Goal: Contribute content: Add original content to the website for others to see

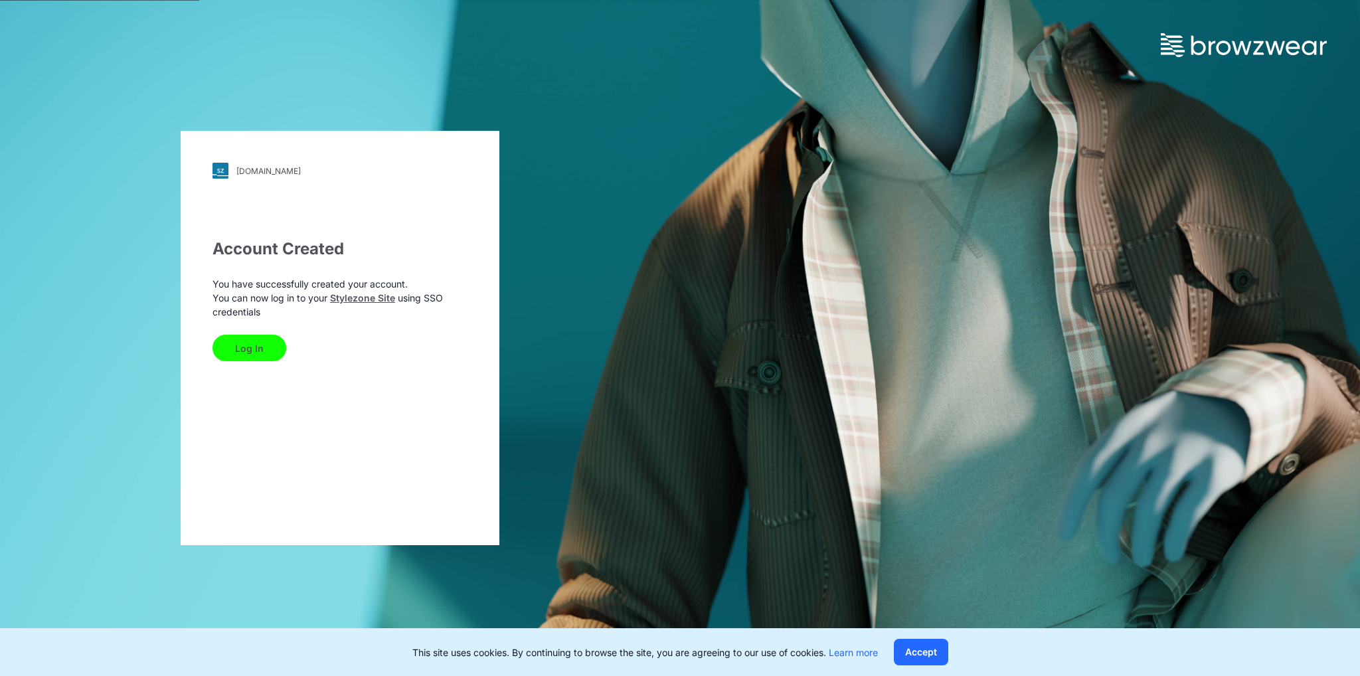
click at [236, 356] on button "Log In" at bounding box center [250, 348] width 74 height 27
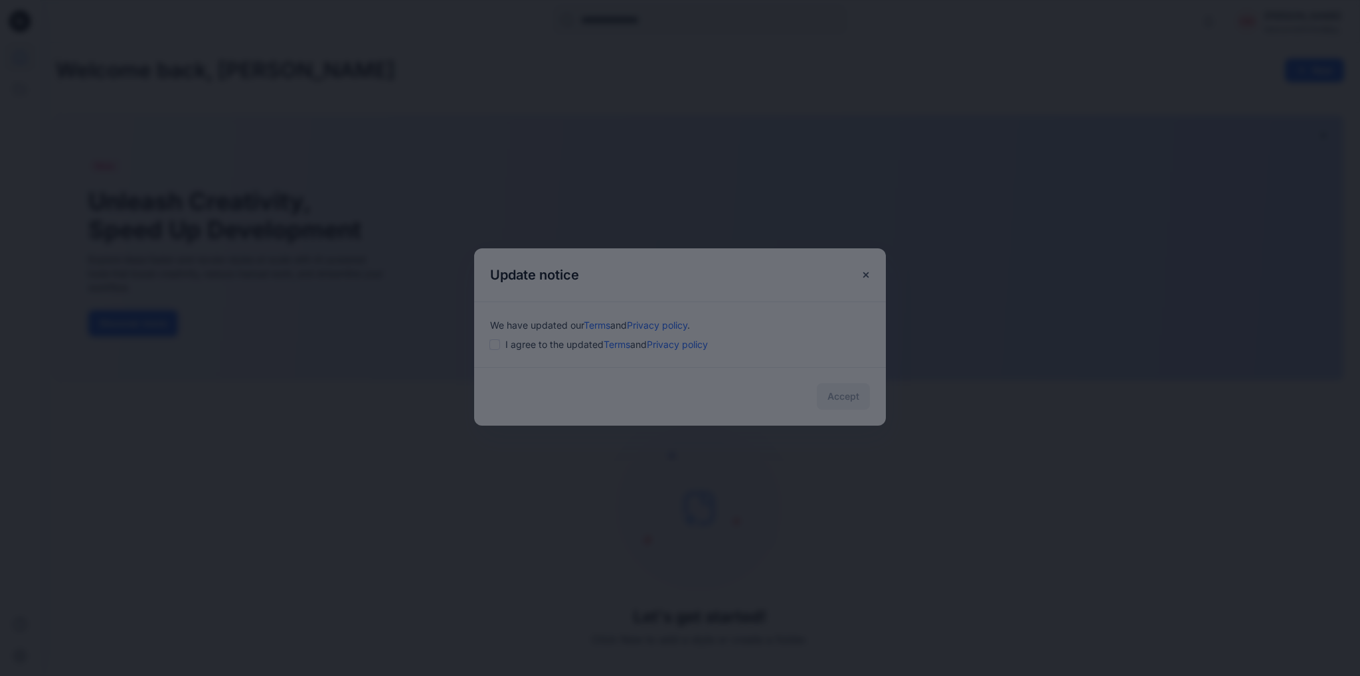
drag, startPoint x: 505, startPoint y: 348, endPoint x: 497, endPoint y: 346, distance: 7.6
click at [497, 346] on div at bounding box center [680, 338] width 1360 height 676
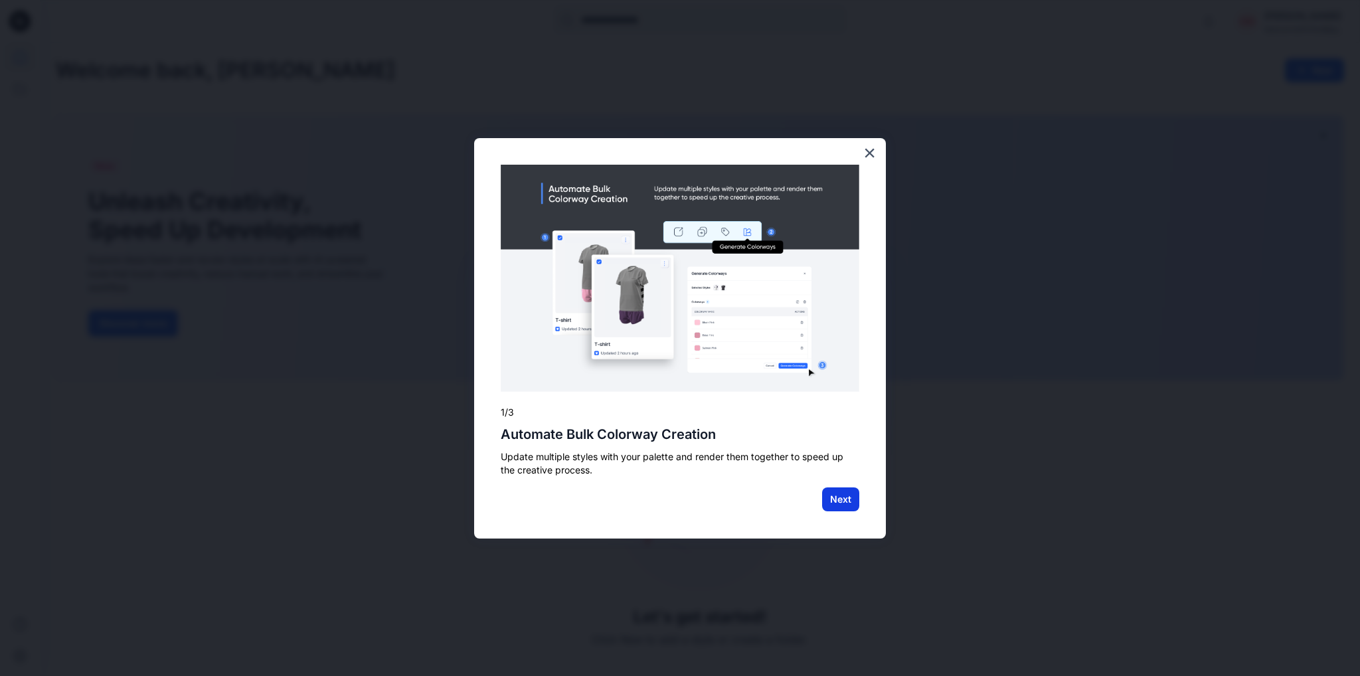
click at [844, 497] on button "Next" at bounding box center [840, 499] width 37 height 24
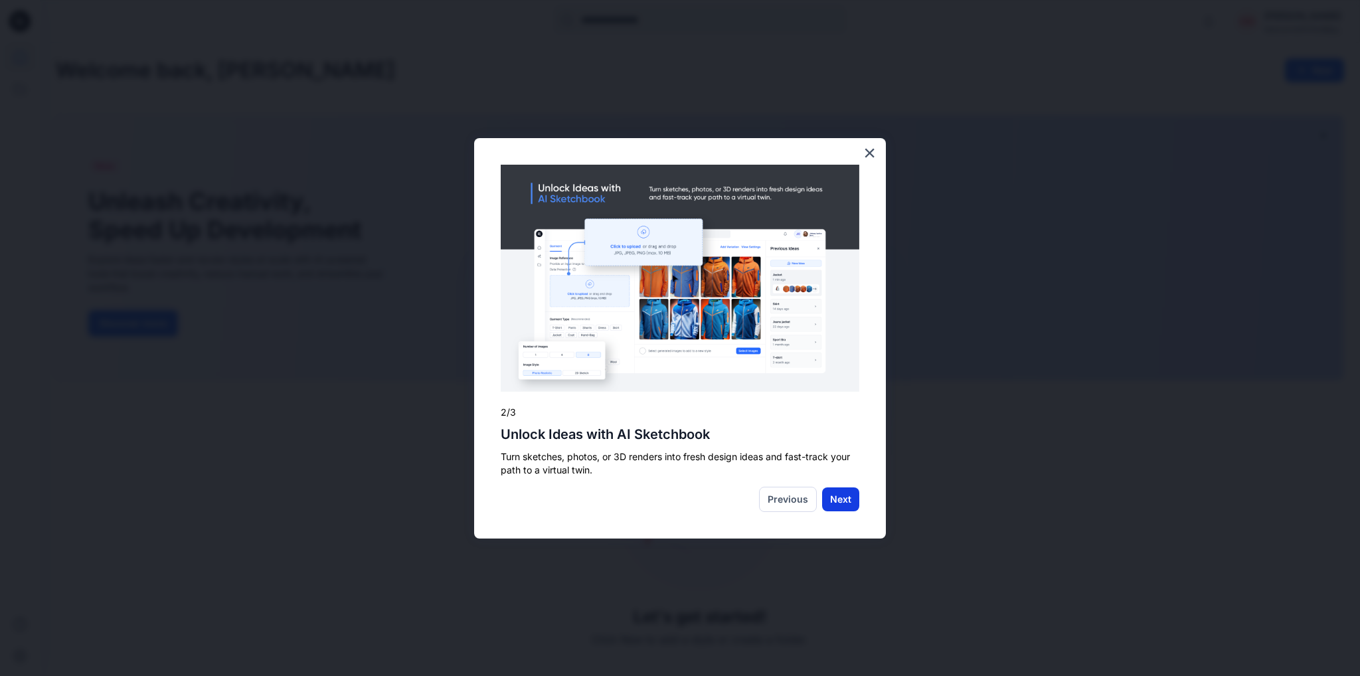
click at [857, 503] on button "Next" at bounding box center [840, 499] width 37 height 24
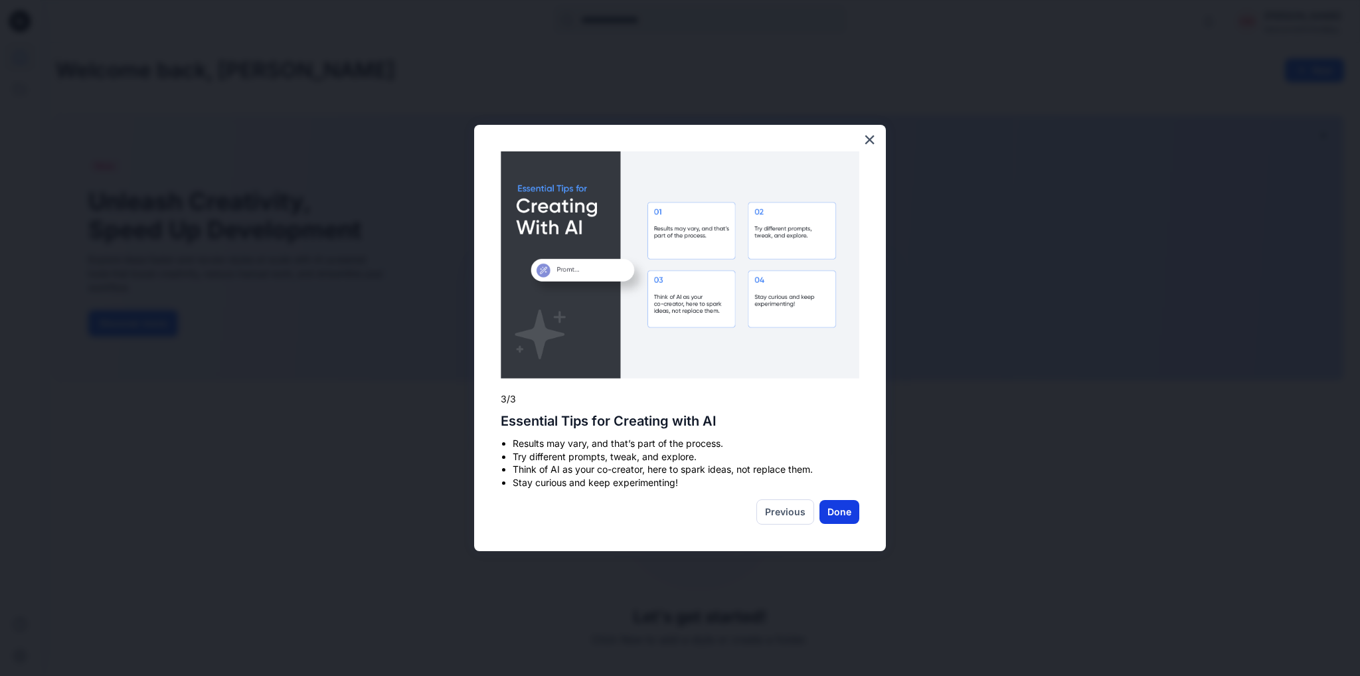
click at [841, 509] on button "Done" at bounding box center [839, 512] width 40 height 24
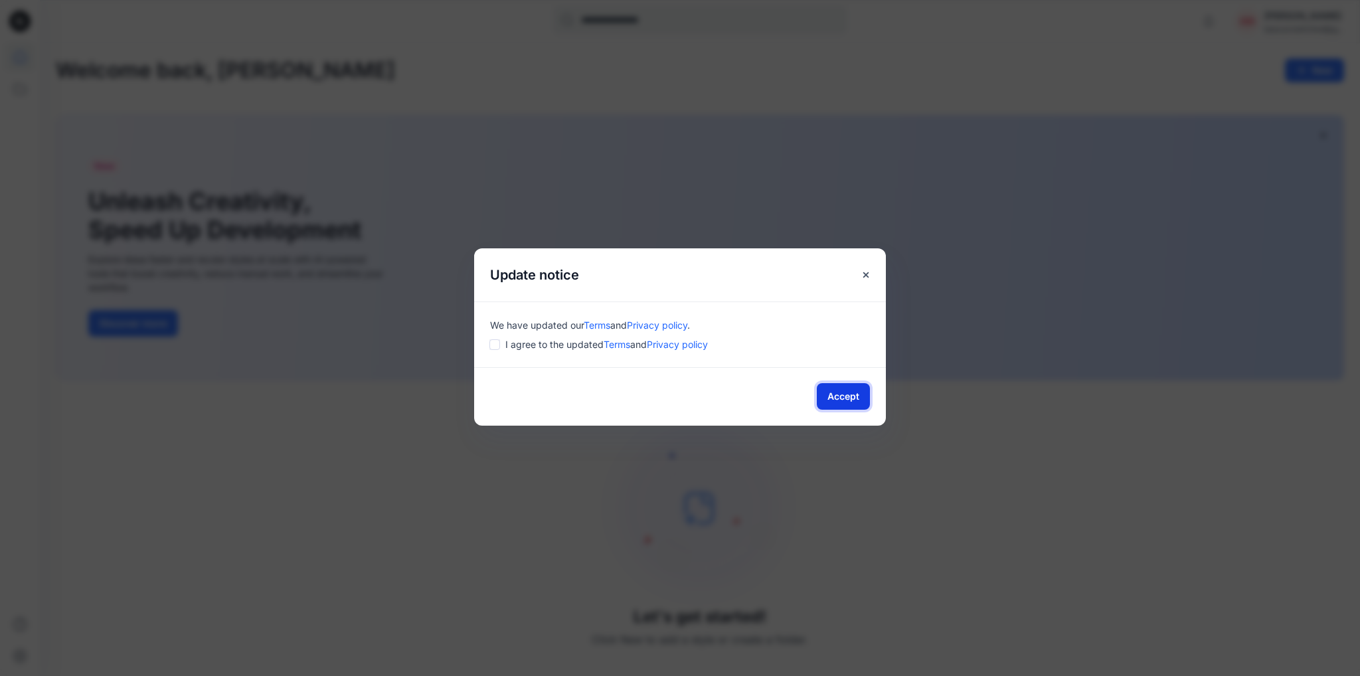
click at [860, 403] on button "Accept" at bounding box center [843, 396] width 53 height 27
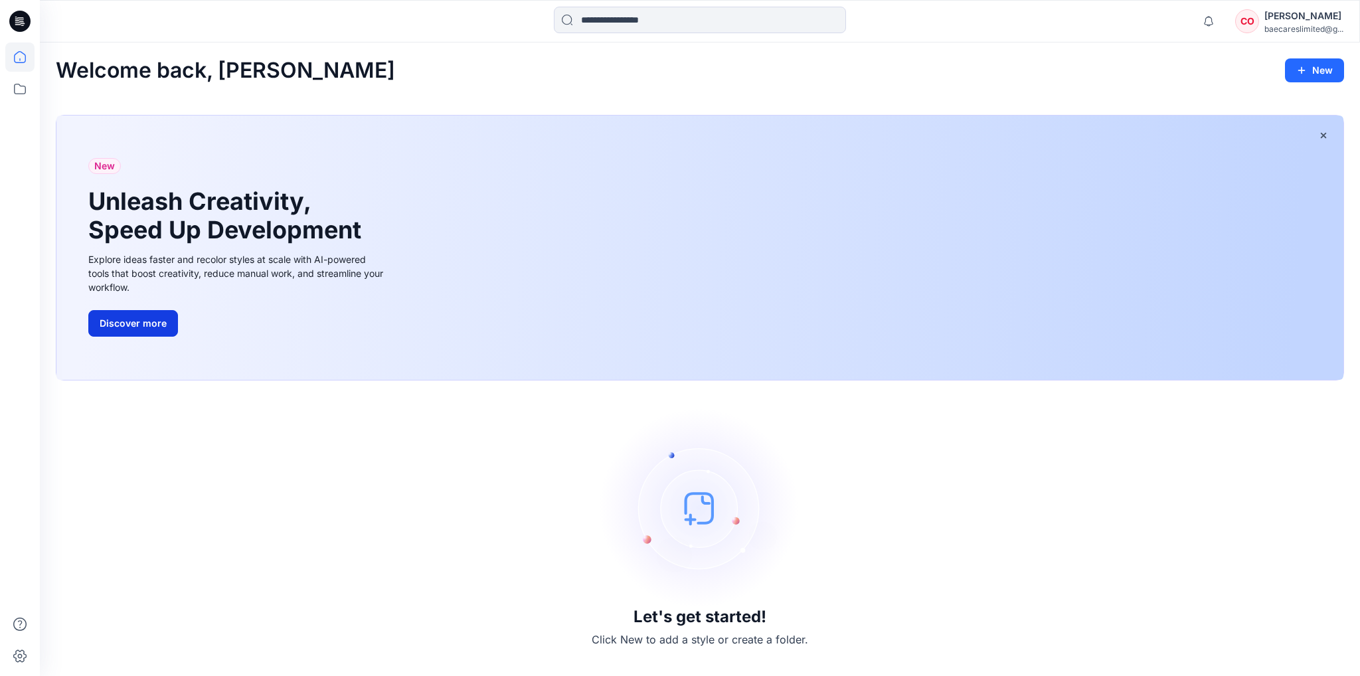
click at [122, 330] on button "Discover more" at bounding box center [133, 323] width 90 height 27
click at [1322, 64] on button "New" at bounding box center [1314, 70] width 59 height 24
click at [1282, 106] on p "New Style" at bounding box center [1273, 104] width 44 height 16
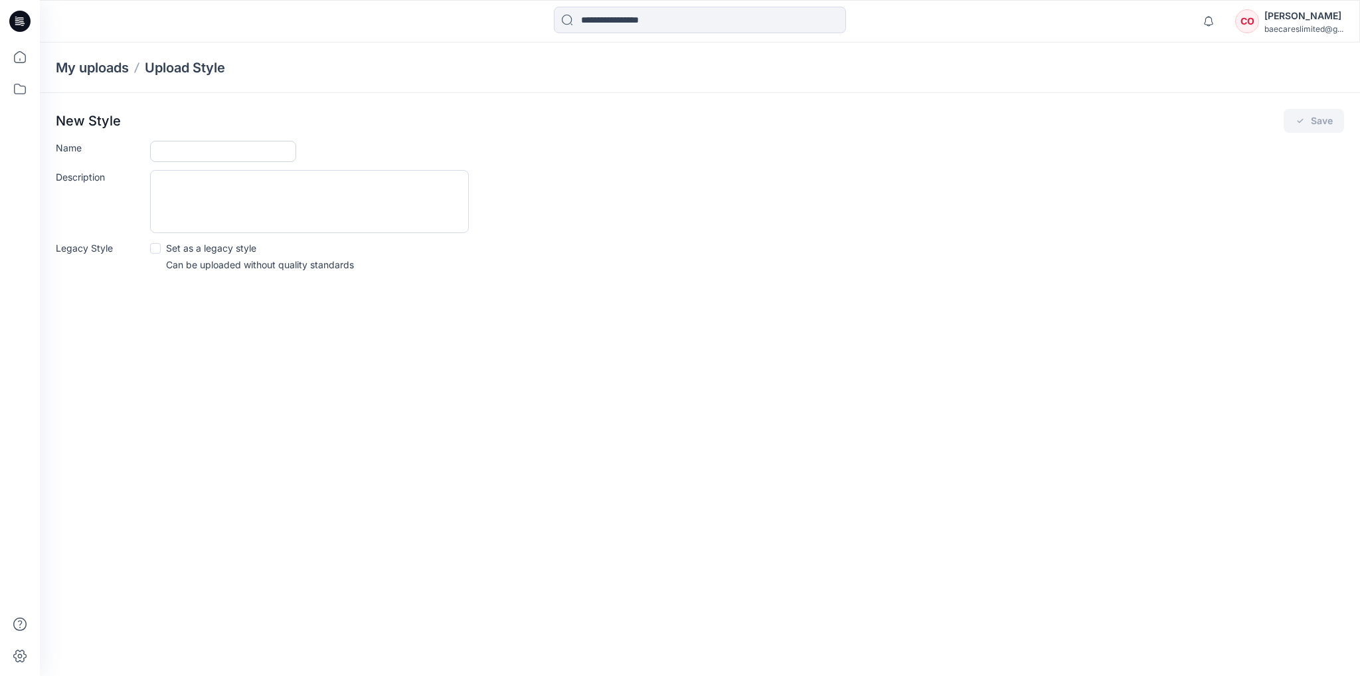
click at [226, 150] on input "Name" at bounding box center [223, 151] width 146 height 21
click at [410, 133] on div "New Style Save Name Description Legacy Style Set as a legacy style Can be uploa…" at bounding box center [700, 194] width 1320 height 203
click at [23, 59] on icon at bounding box center [19, 57] width 29 height 29
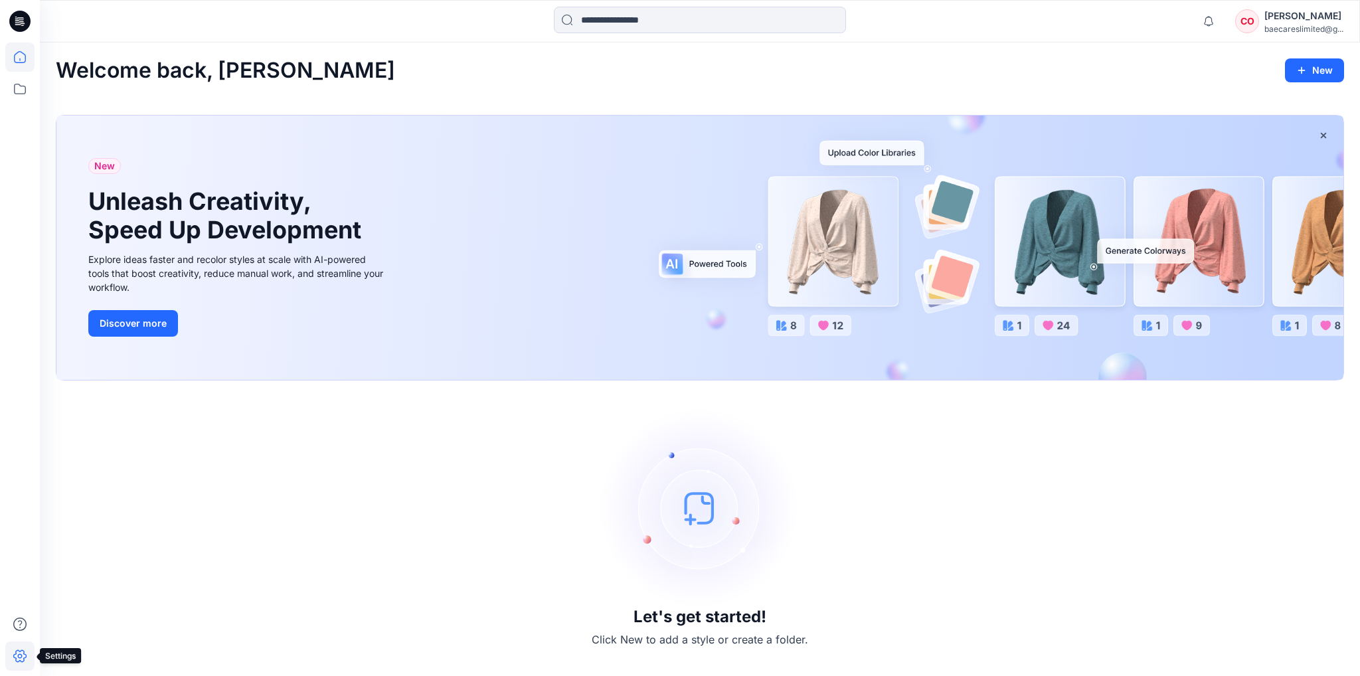
click at [28, 653] on icon at bounding box center [19, 656] width 29 height 29
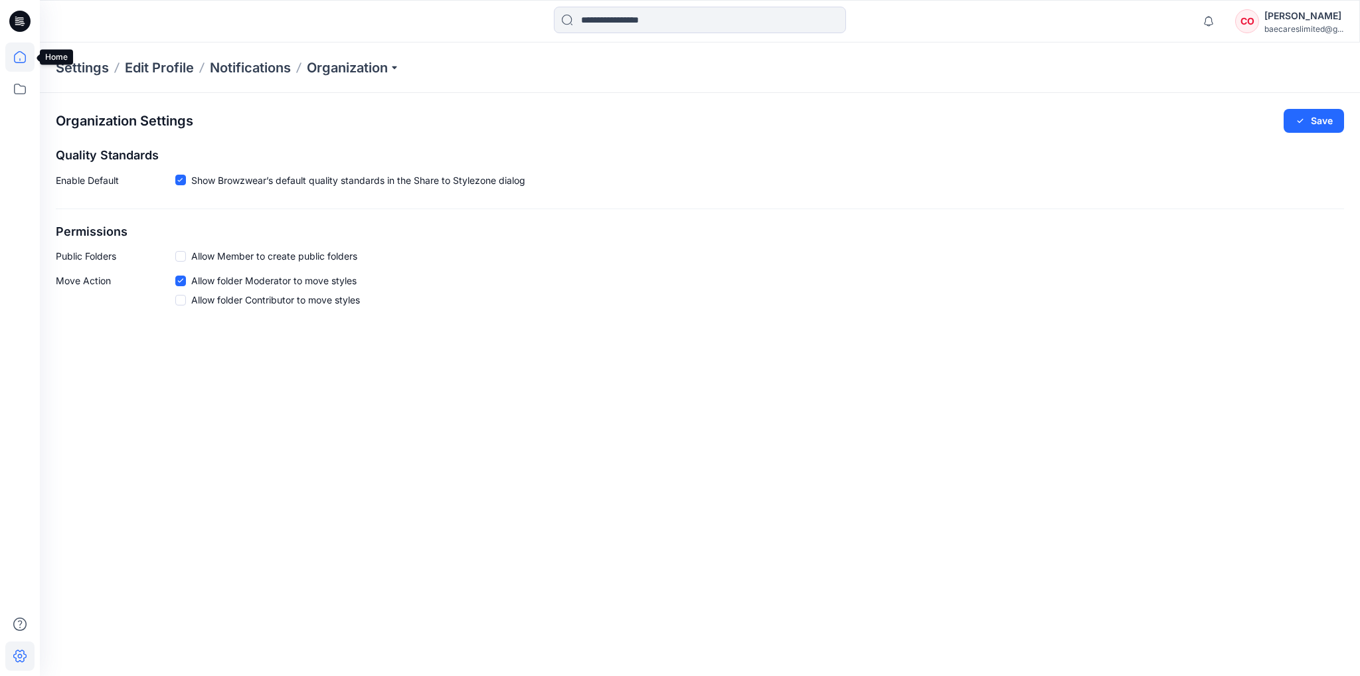
click at [23, 49] on icon at bounding box center [19, 57] width 29 height 29
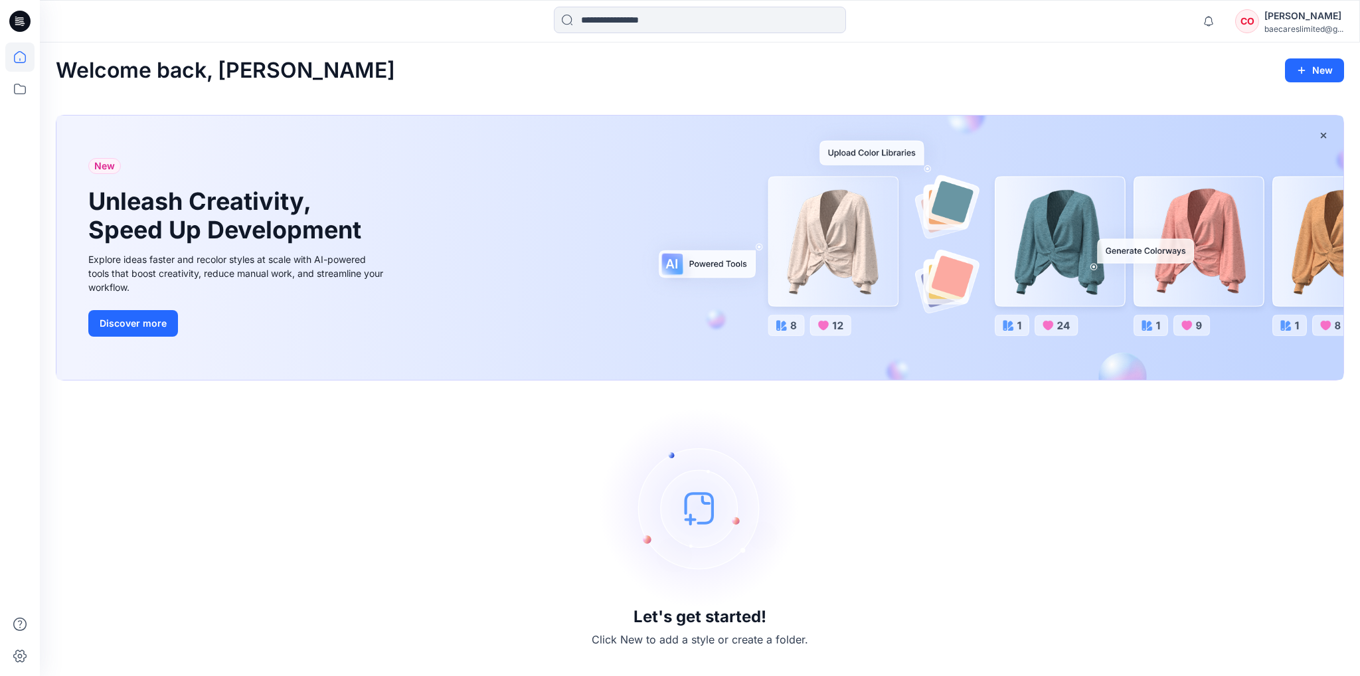
click at [16, 17] on icon at bounding box center [16, 17] width 2 height 1
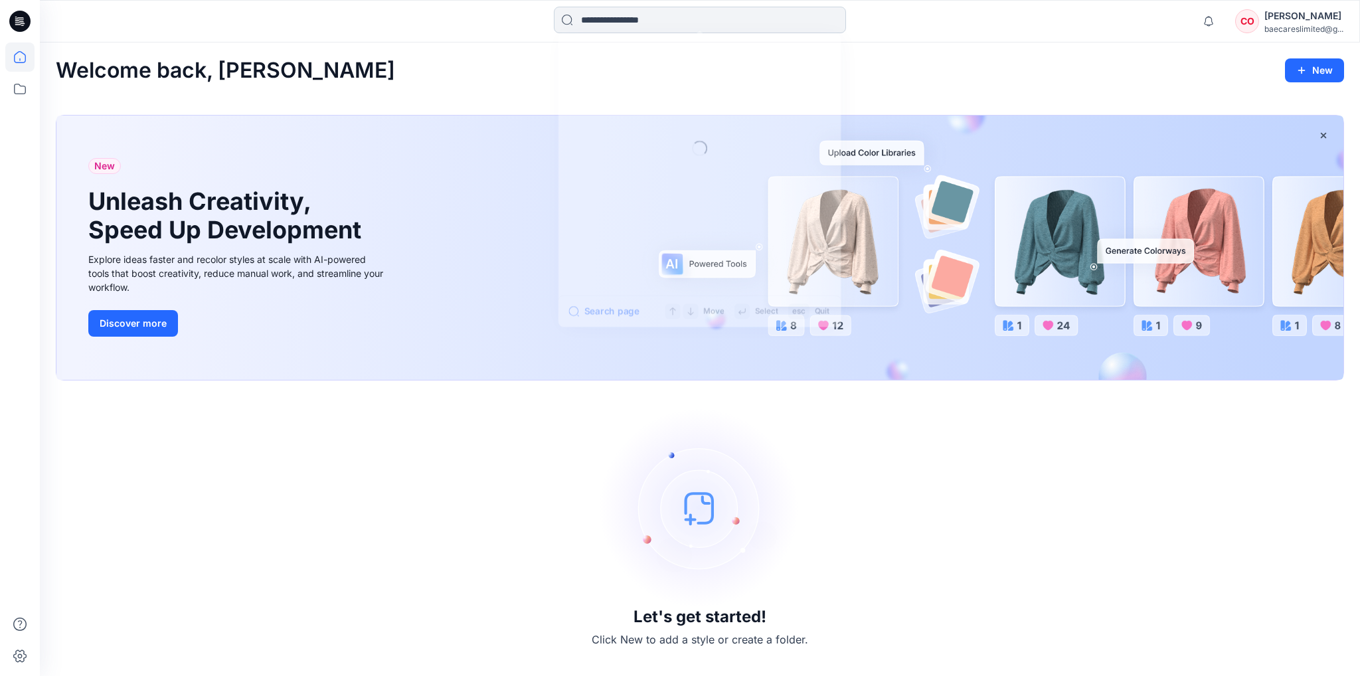
click at [688, 25] on input at bounding box center [700, 20] width 292 height 27
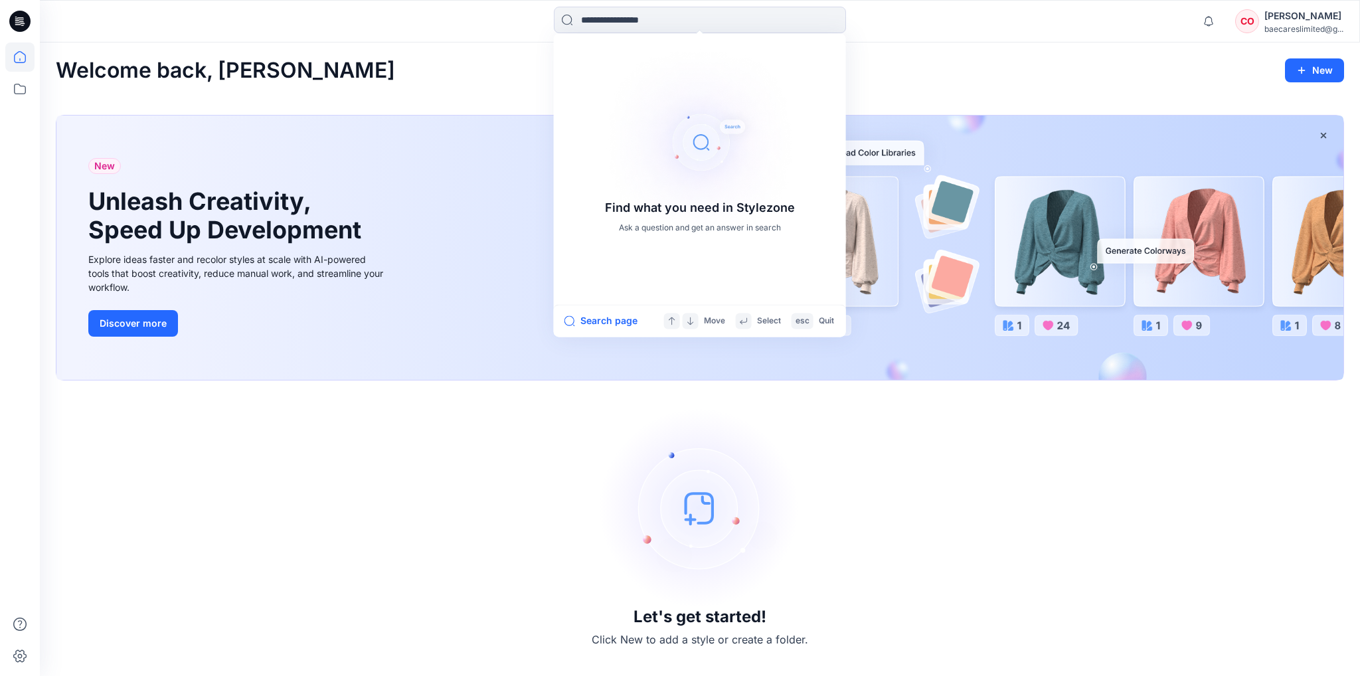
click at [932, 561] on div "Let's get started! Click New to add a style or create a folder." at bounding box center [700, 528] width 1288 height 264
